Goal: Information Seeking & Learning: Learn about a topic

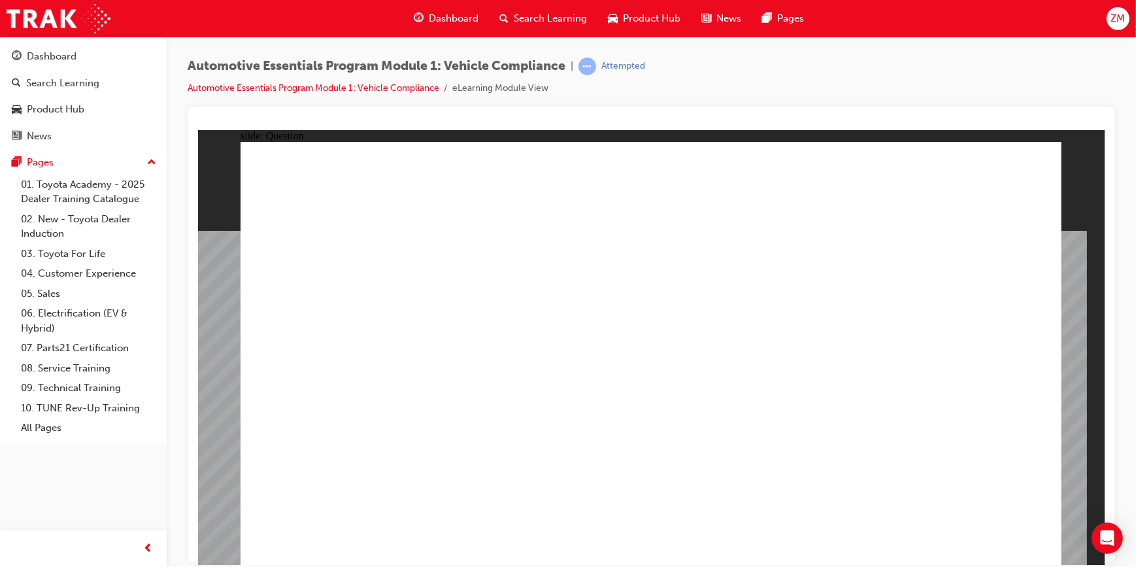
radio input "true"
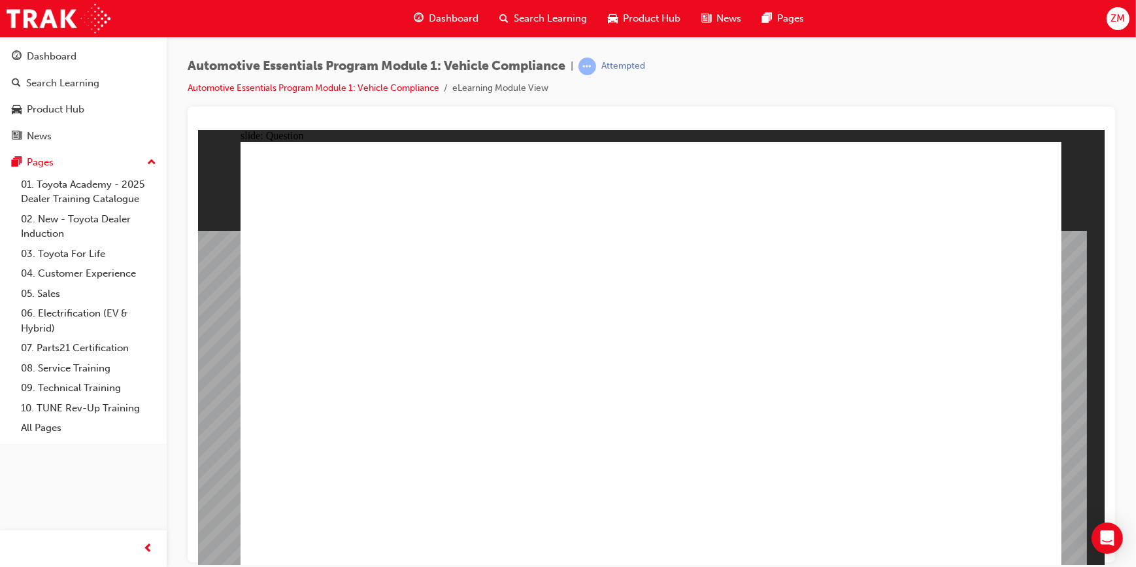
drag, startPoint x: 960, startPoint y: 523, endPoint x: 974, endPoint y: 525, distance: 13.9
drag, startPoint x: 690, startPoint y: 428, endPoint x: 669, endPoint y: 422, distance: 21.1
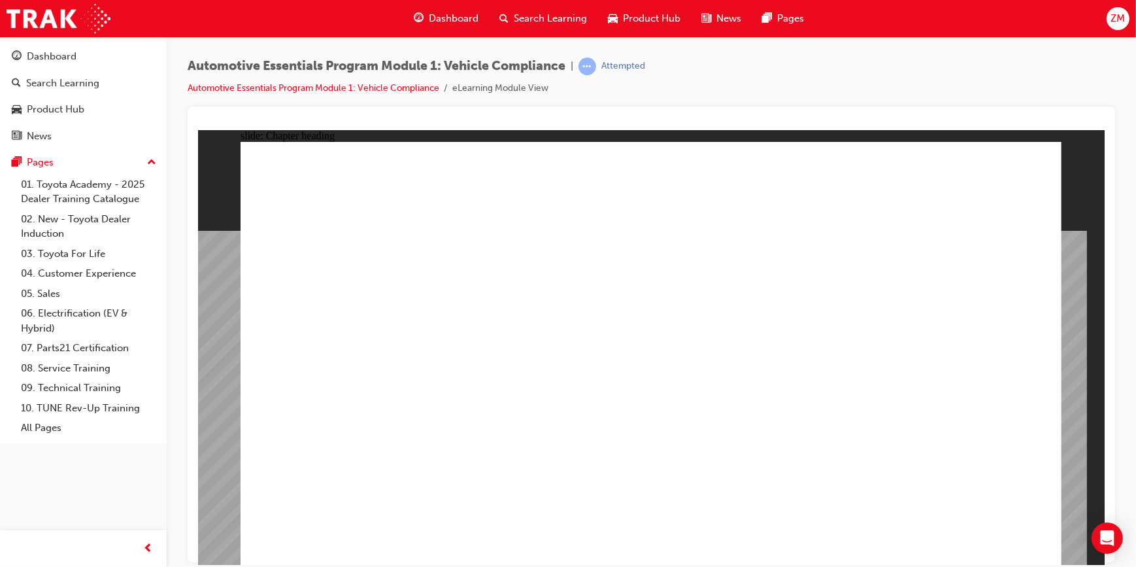
drag, startPoint x: 977, startPoint y: 522, endPoint x: 990, endPoint y: 547, distance: 28.1
drag, startPoint x: 521, startPoint y: 377, endPoint x: 528, endPoint y: 376, distance: 6.7
